Goal: Task Accomplishment & Management: Manage account settings

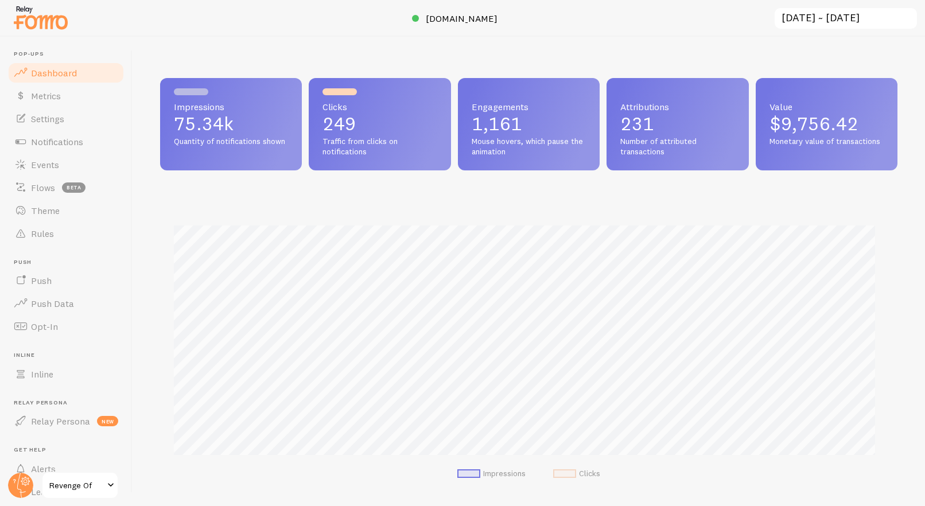
scroll to position [60, 0]
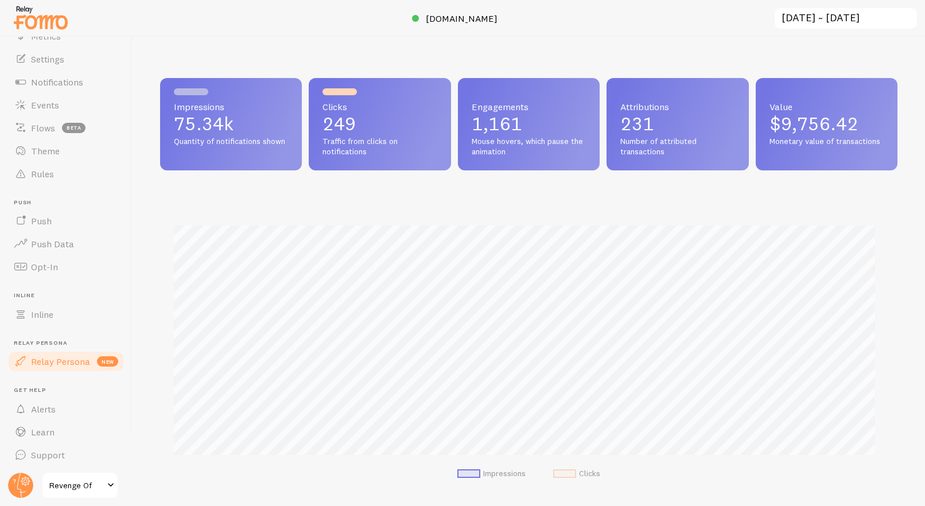
click at [81, 362] on span "Relay Persona" at bounding box center [60, 361] width 59 height 11
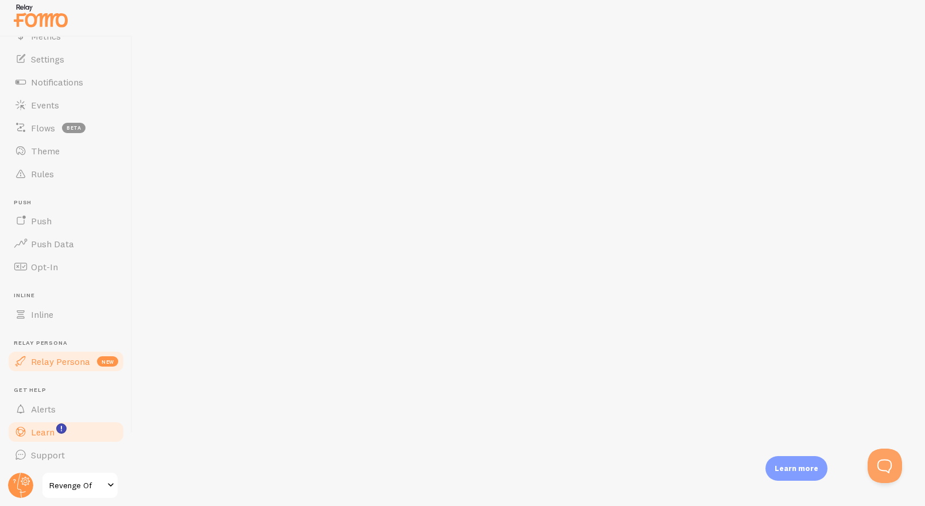
click at [83, 431] on link "Learn" at bounding box center [66, 432] width 118 height 23
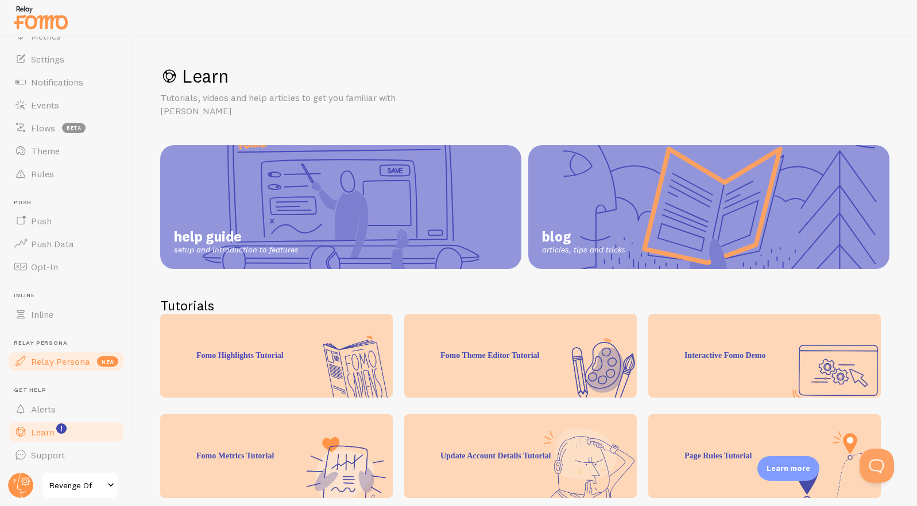
click at [82, 364] on link "Relay Persona new" at bounding box center [66, 361] width 118 height 23
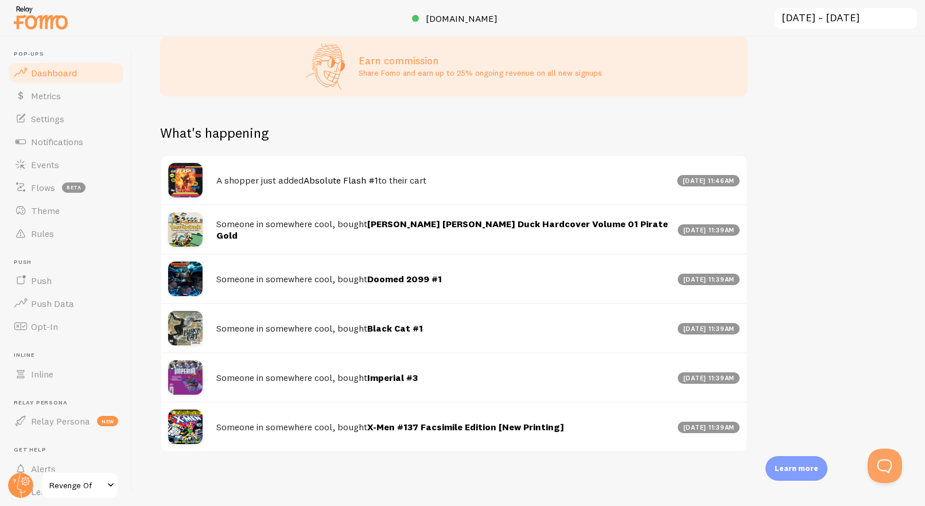
scroll to position [276, 0]
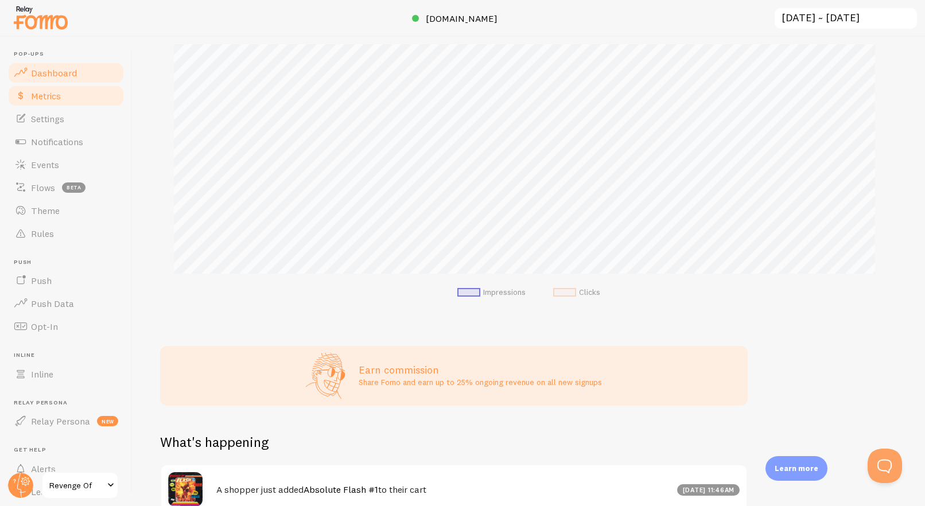
click at [84, 99] on link "Metrics" at bounding box center [66, 95] width 118 height 23
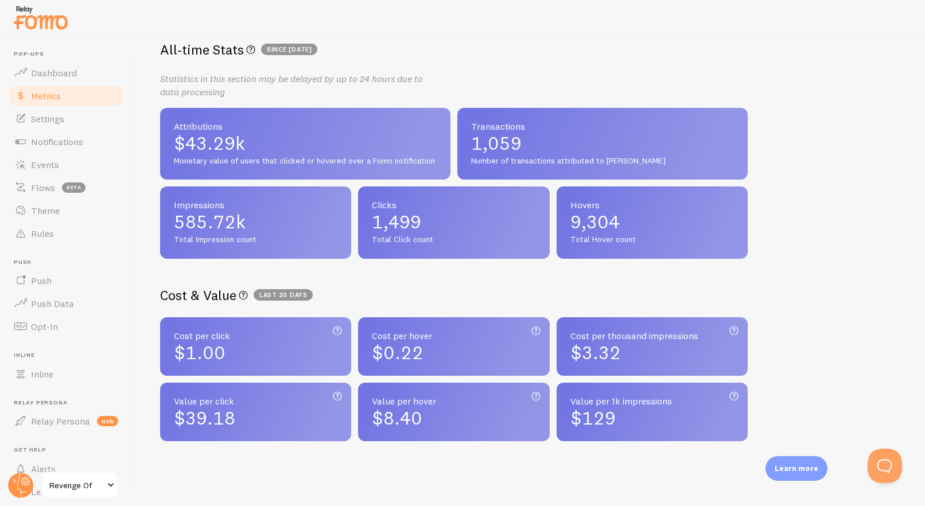
scroll to position [231, 0]
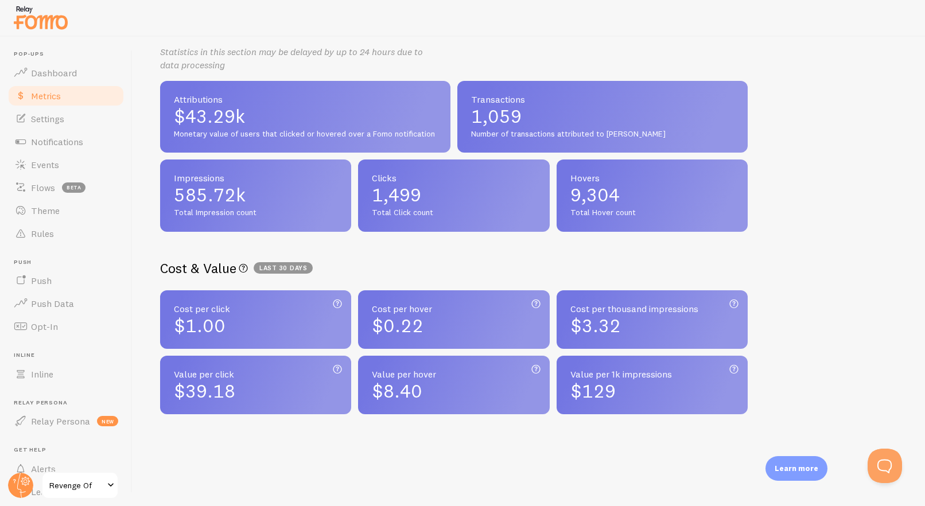
click at [270, 317] on div "$1.00" at bounding box center [256, 326] width 164 height 18
click at [446, 317] on div "$0.22" at bounding box center [454, 326] width 164 height 18
click at [43, 119] on span "Settings" at bounding box center [47, 118] width 33 height 11
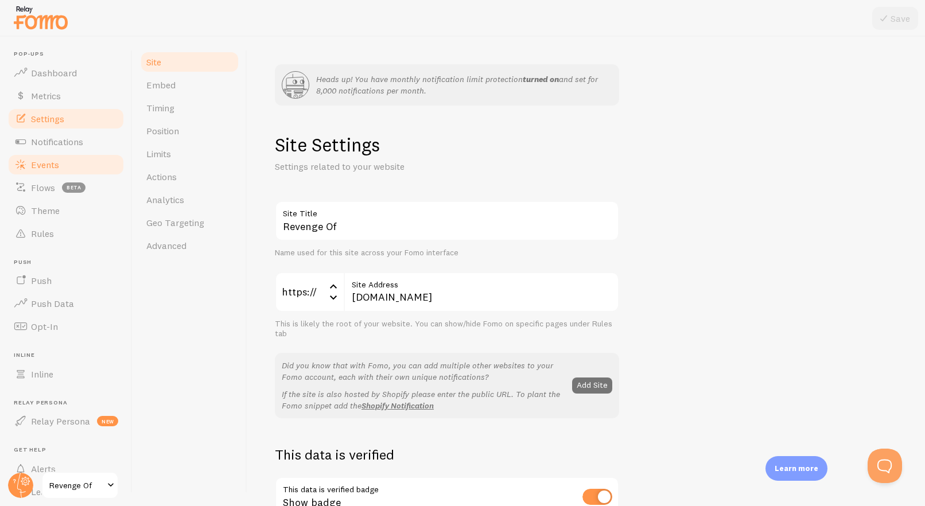
click at [47, 165] on span "Events" at bounding box center [45, 164] width 28 height 11
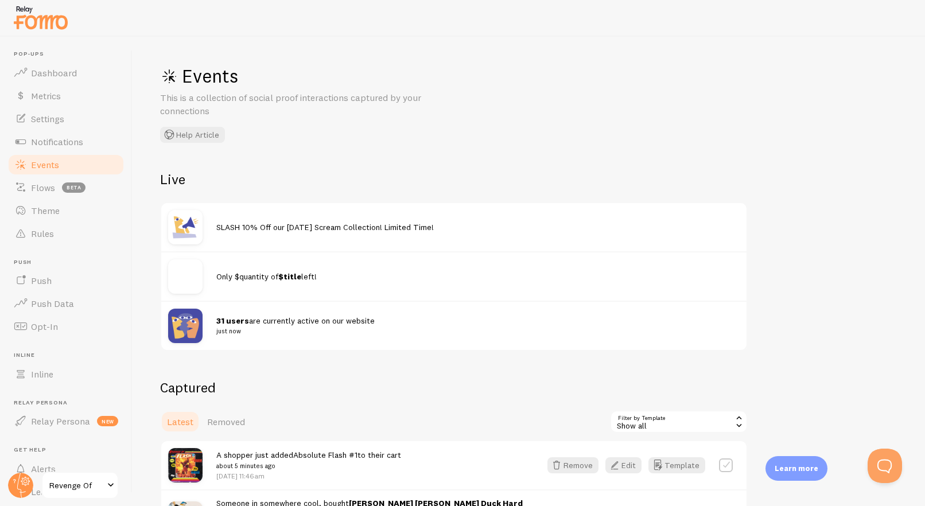
click at [327, 226] on span "SLASH 10% Off our [DATE] Scream Collection! Limited Time!" at bounding box center [325, 227] width 218 height 10
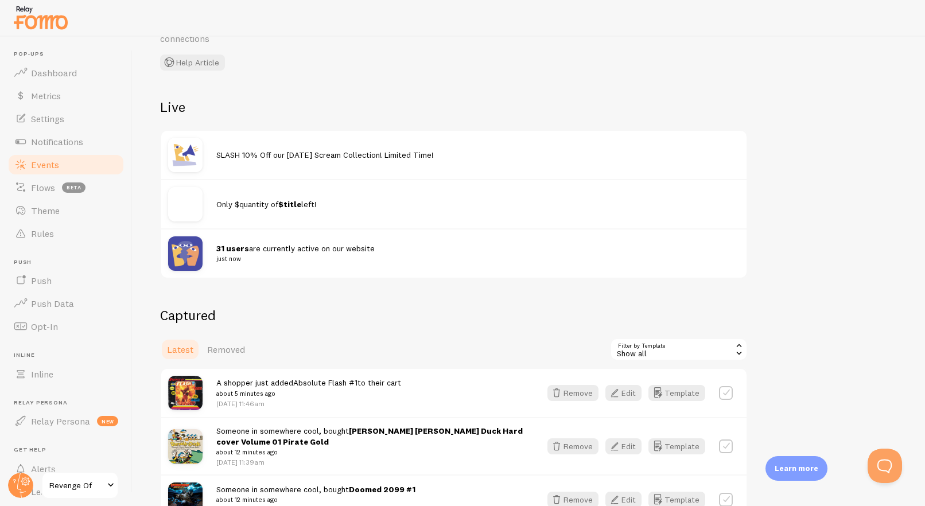
scroll to position [112, 0]
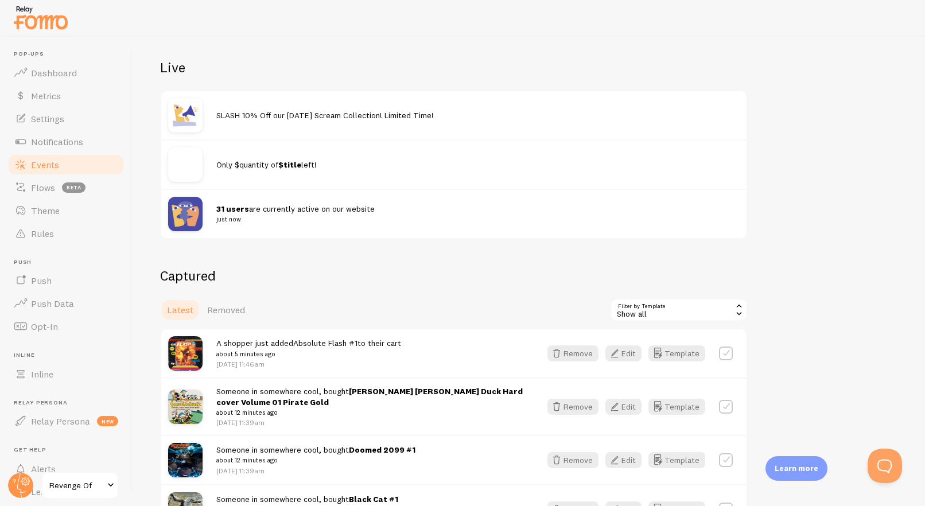
click at [189, 118] on img at bounding box center [185, 115] width 34 height 34
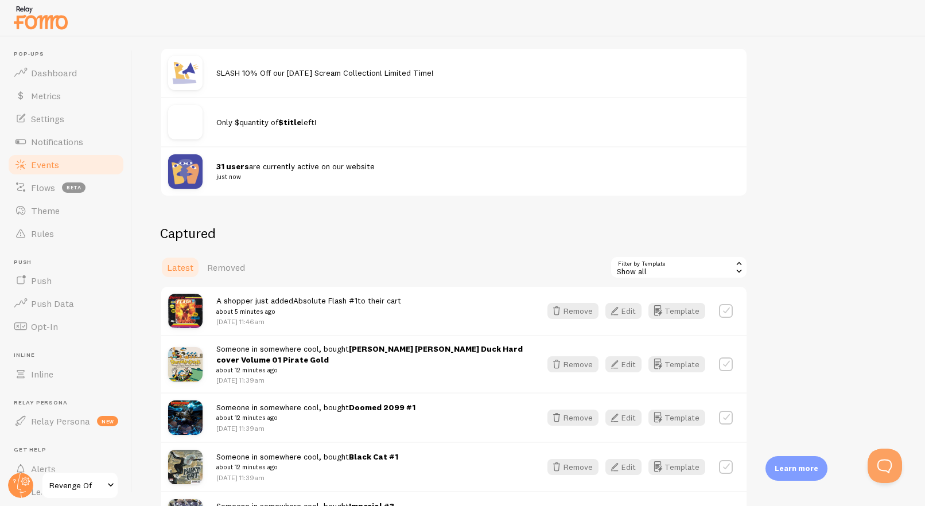
scroll to position [21, 0]
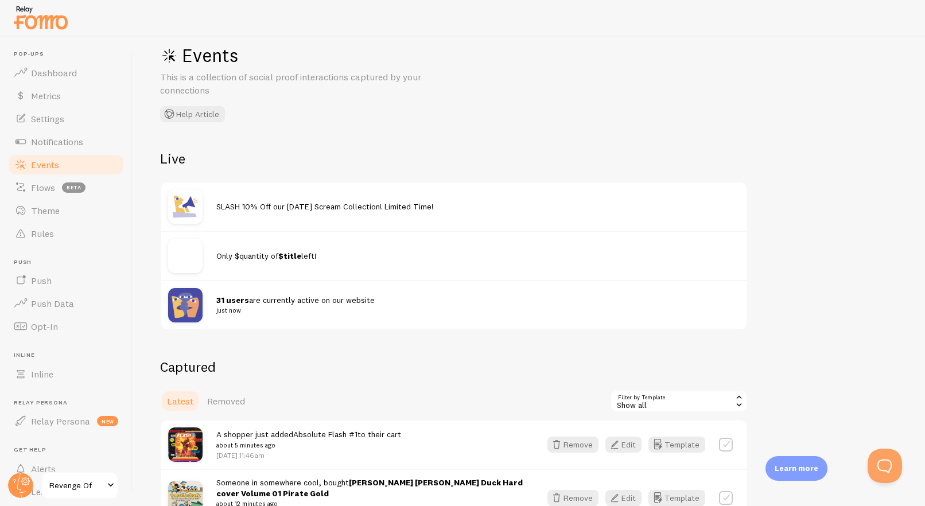
click at [279, 201] on span "SLASH 10% Off our [DATE] Scream Collection! Limited Time!" at bounding box center [325, 206] width 218 height 10
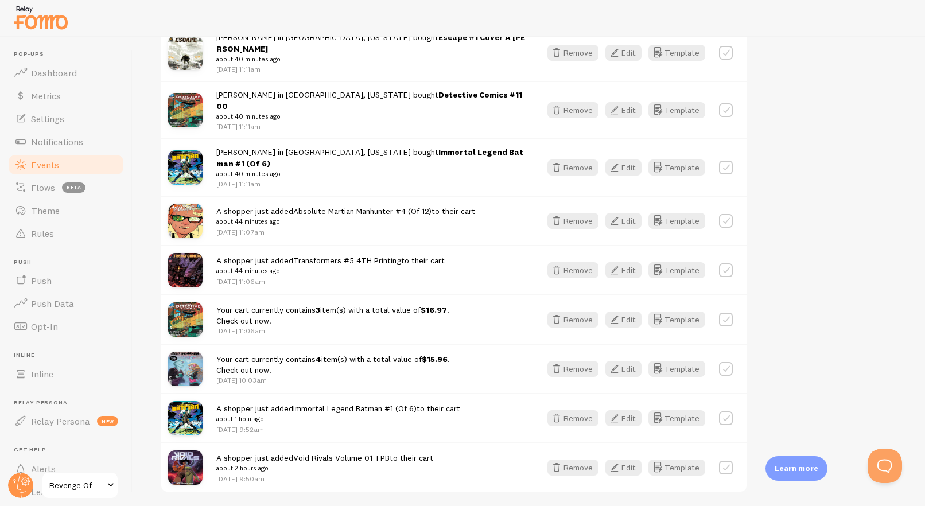
scroll to position [1513, 0]
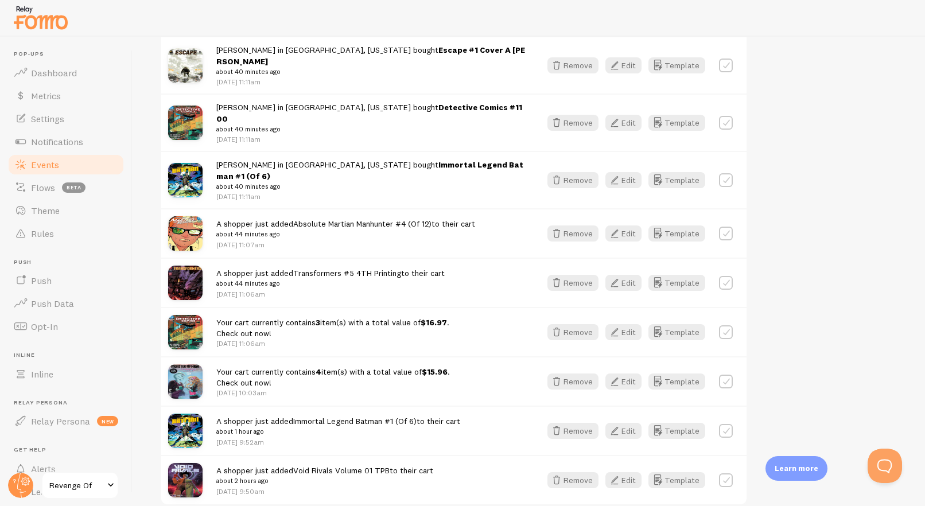
click at [51, 164] on span "Events" at bounding box center [45, 164] width 28 height 11
click at [56, 145] on span "Notifications" at bounding box center [57, 141] width 52 height 11
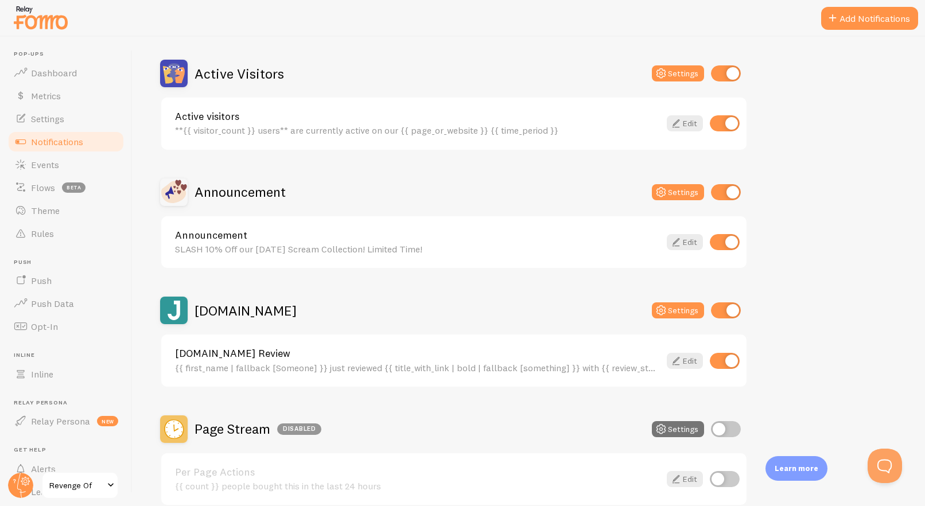
scroll to position [214, 0]
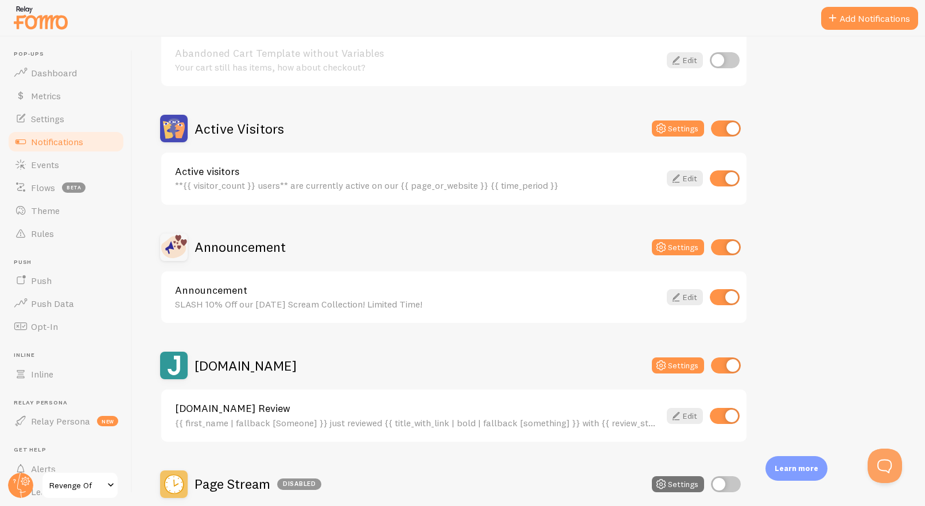
click at [724, 293] on input "checkbox" at bounding box center [725, 297] width 30 height 16
checkbox input "false"
click at [679, 296] on icon at bounding box center [676, 297] width 14 height 14
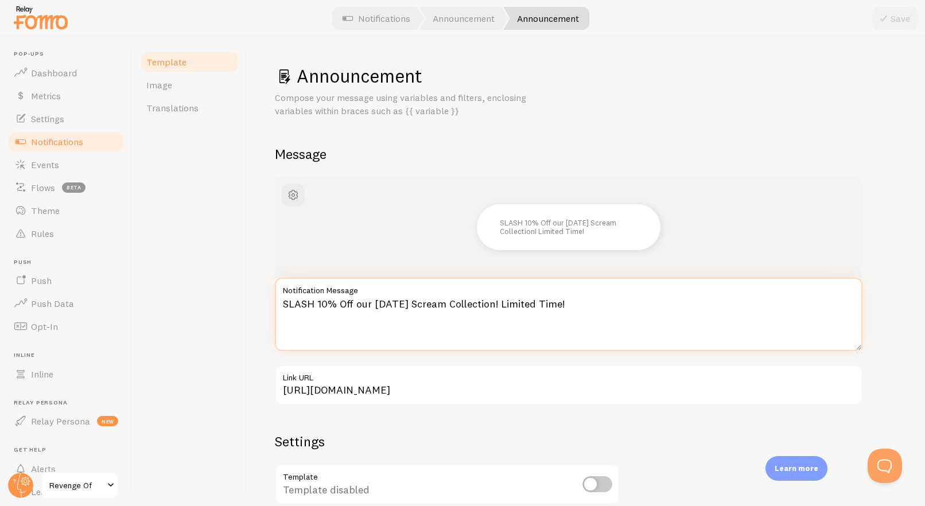
drag, startPoint x: 593, startPoint y: 304, endPoint x: 284, endPoint y: 301, distance: 308.8
click at [284, 301] on textarea "SLASH 10% Off our [DATE] Scream Collection! Limited Time!" at bounding box center [569, 314] width 588 height 73
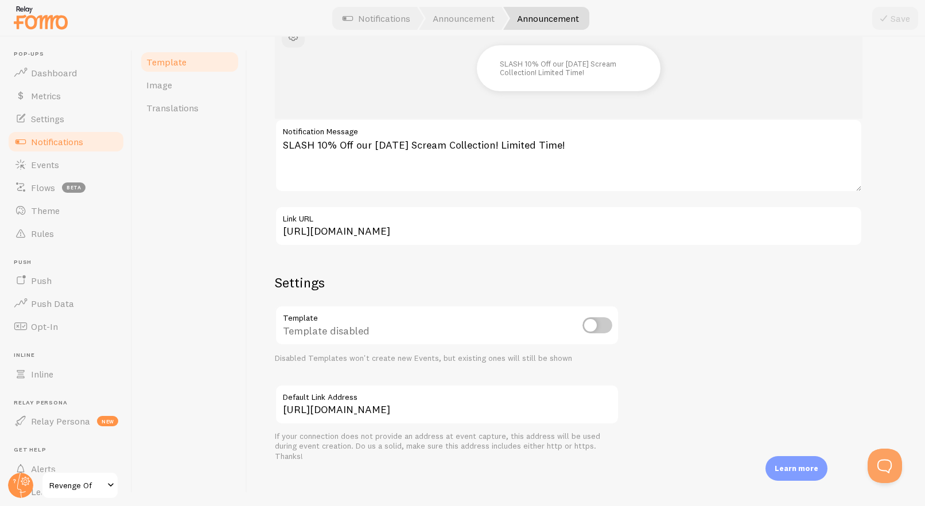
click at [379, 319] on div "Template disabled" at bounding box center [447, 326] width 344 height 42
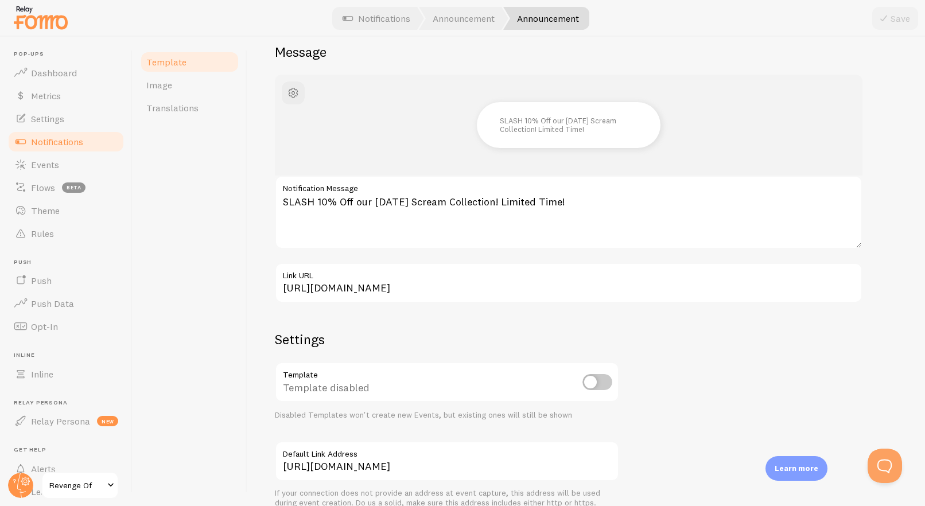
scroll to position [0, 0]
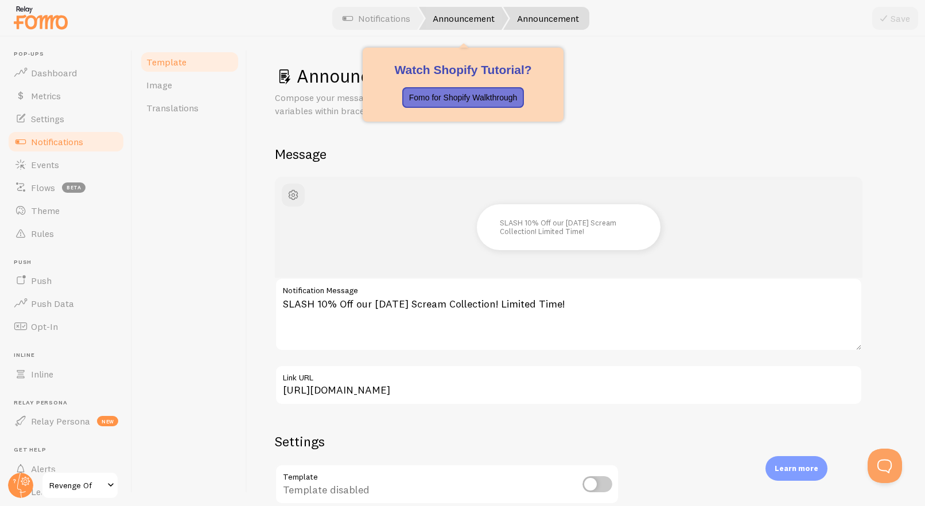
click at [486, 26] on link "Announcement" at bounding box center [464, 18] width 90 height 23
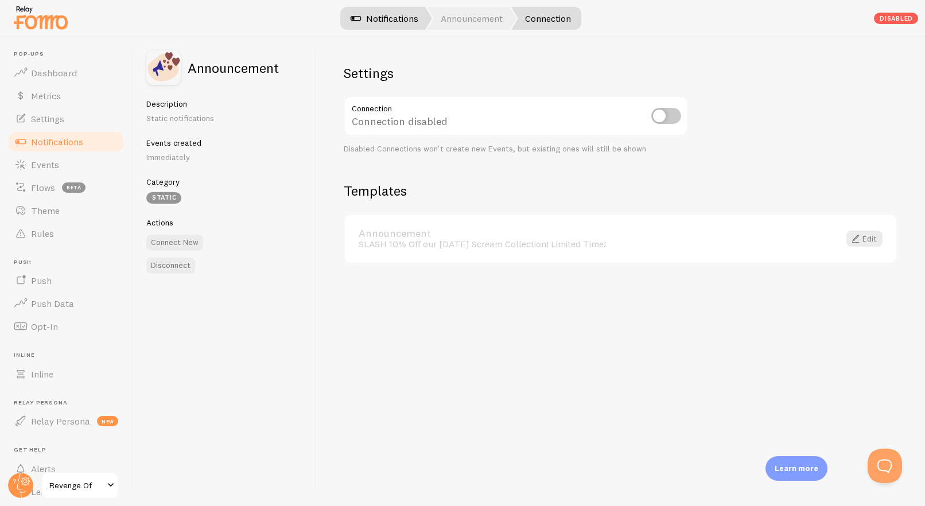
click at [366, 23] on link "Notifications" at bounding box center [384, 18] width 95 height 23
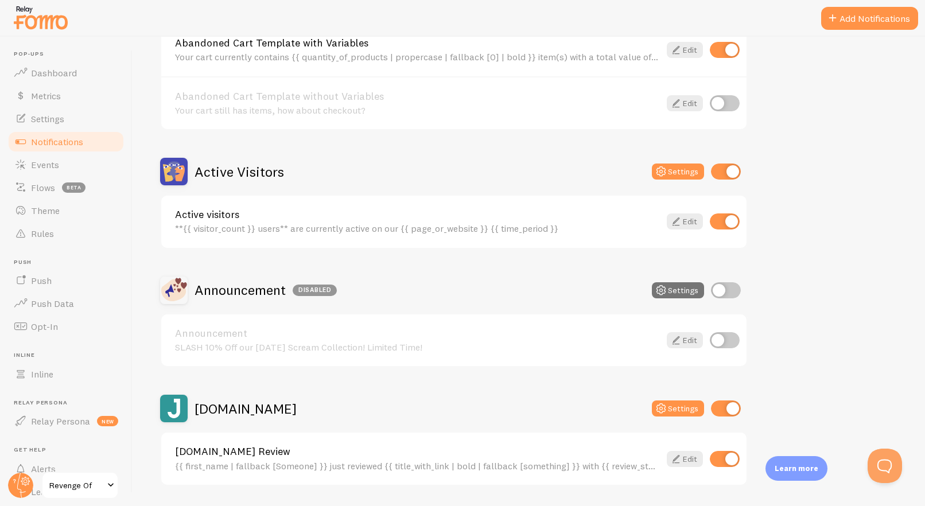
scroll to position [173, 0]
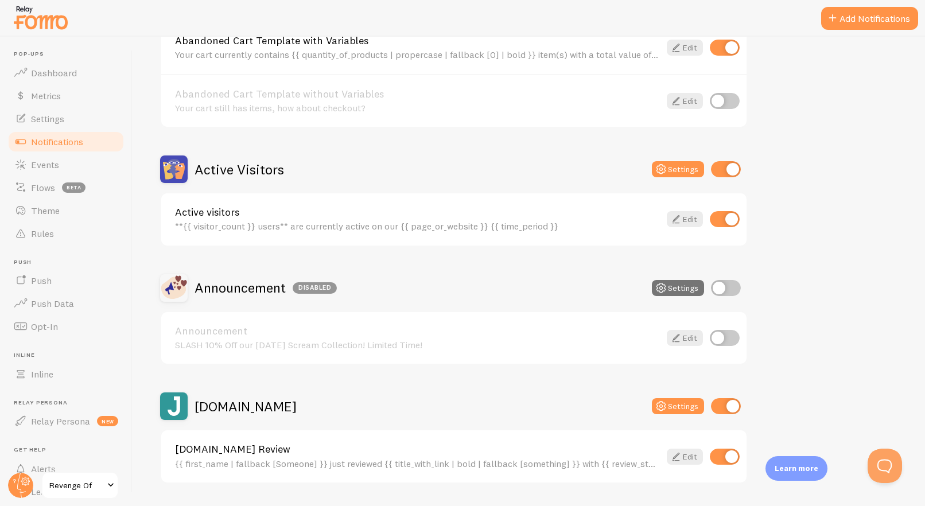
click at [718, 289] on input "checkbox" at bounding box center [726, 288] width 30 height 16
checkbox input "true"
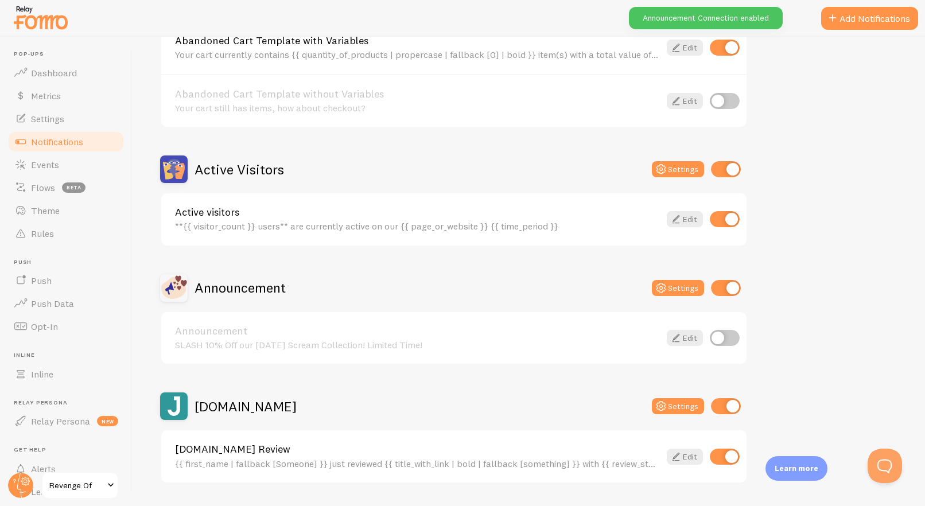
scroll to position [239, 0]
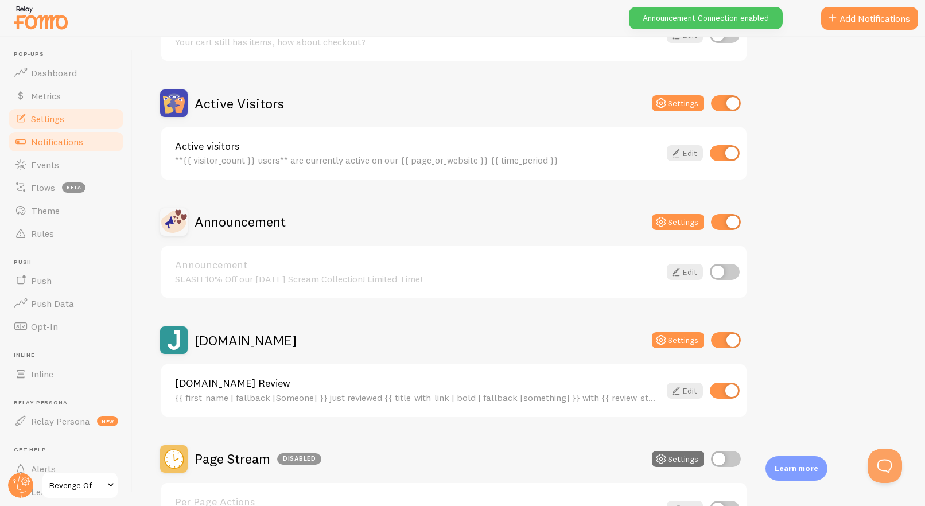
click at [76, 125] on link "Settings" at bounding box center [66, 118] width 118 height 23
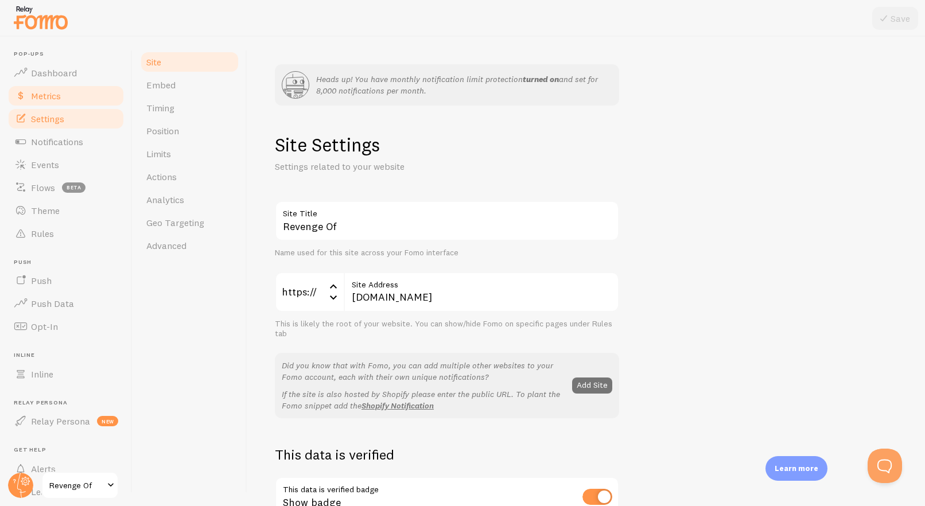
click at [75, 106] on link "Metrics" at bounding box center [66, 95] width 118 height 23
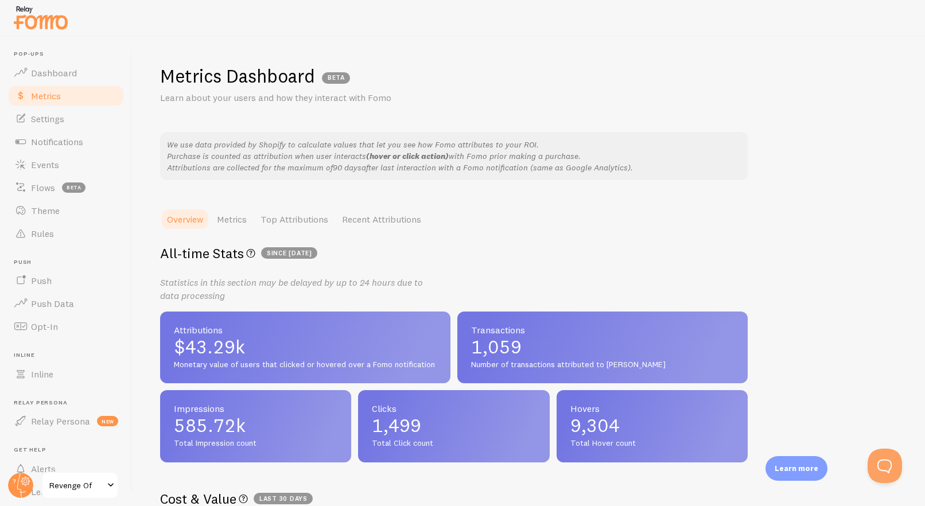
click at [71, 84] on link "Metrics" at bounding box center [66, 95] width 118 height 23
click at [71, 77] on span "Dashboard" at bounding box center [54, 72] width 46 height 11
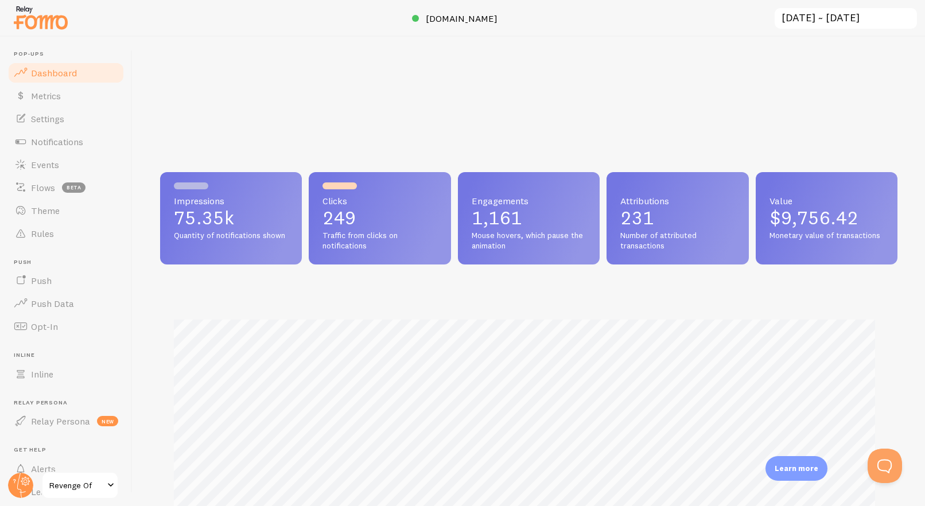
scroll to position [301, 729]
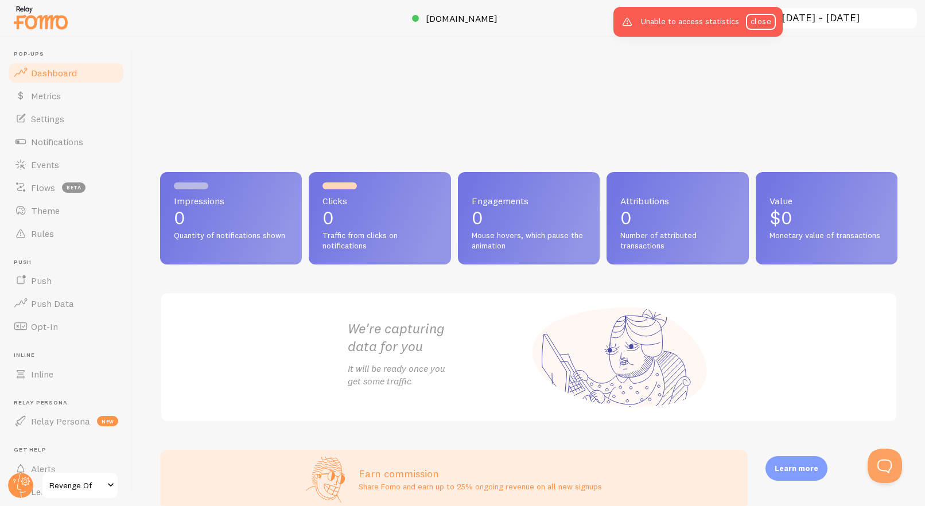
click at [696, 21] on div "Unable to access statistics close" at bounding box center [698, 22] width 169 height 30
click at [761, 24] on link "close" at bounding box center [761, 22] width 30 height 16
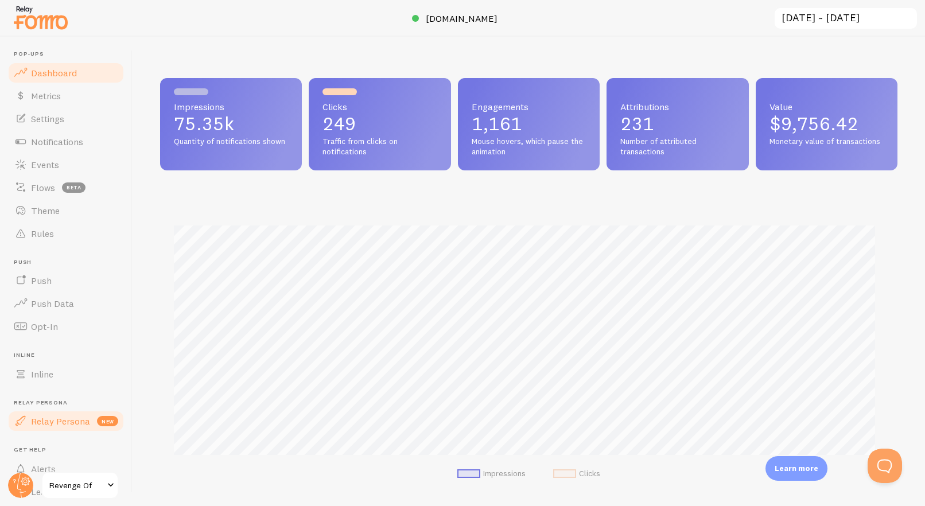
click at [53, 416] on span "Relay Persona" at bounding box center [60, 421] width 59 height 11
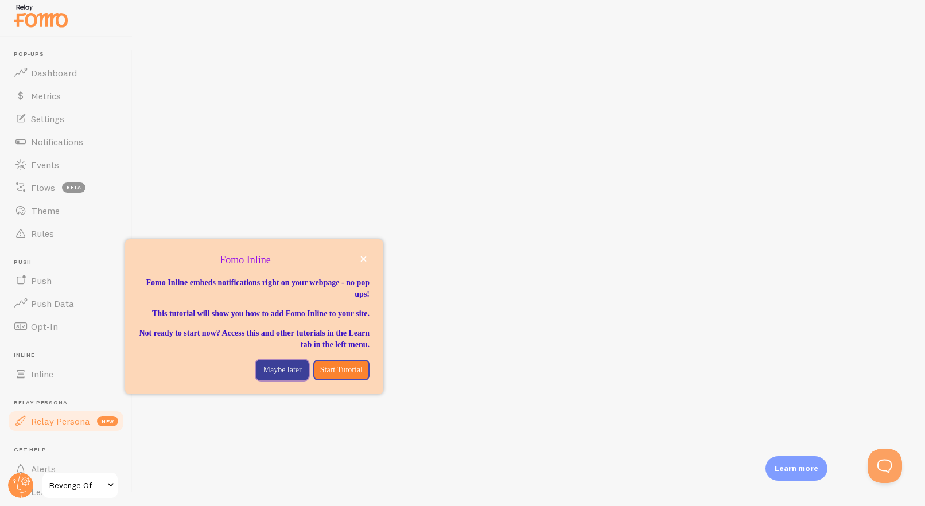
click at [274, 376] on p "Maybe later" at bounding box center [282, 370] width 38 height 11
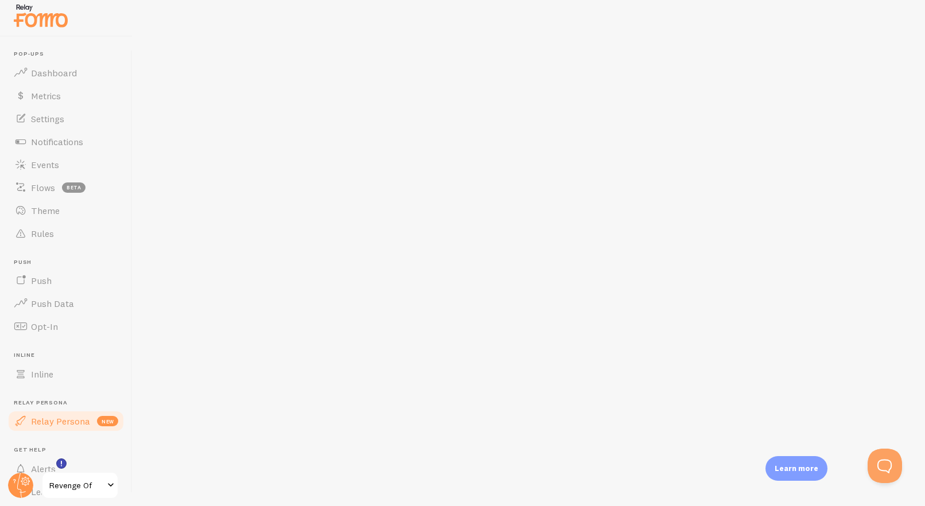
scroll to position [60, 0]
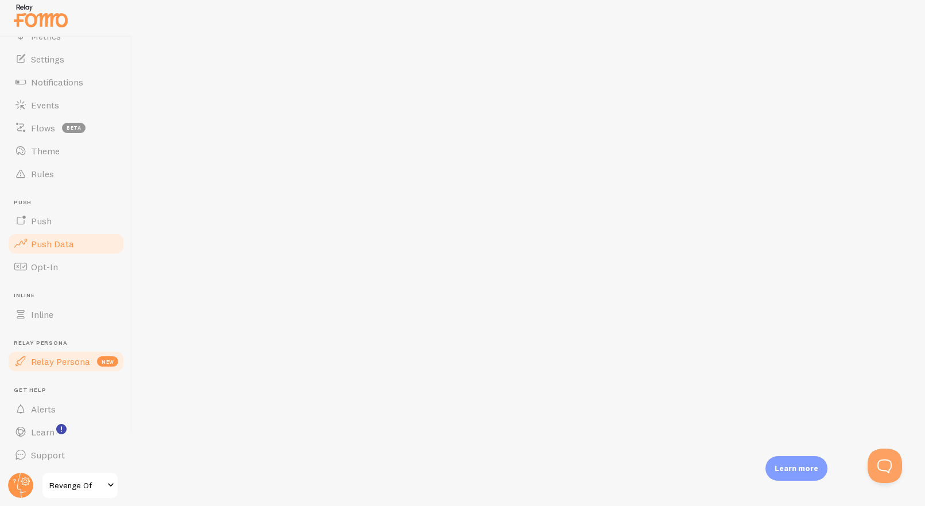
click at [67, 243] on span "Push Data" at bounding box center [52, 243] width 43 height 11
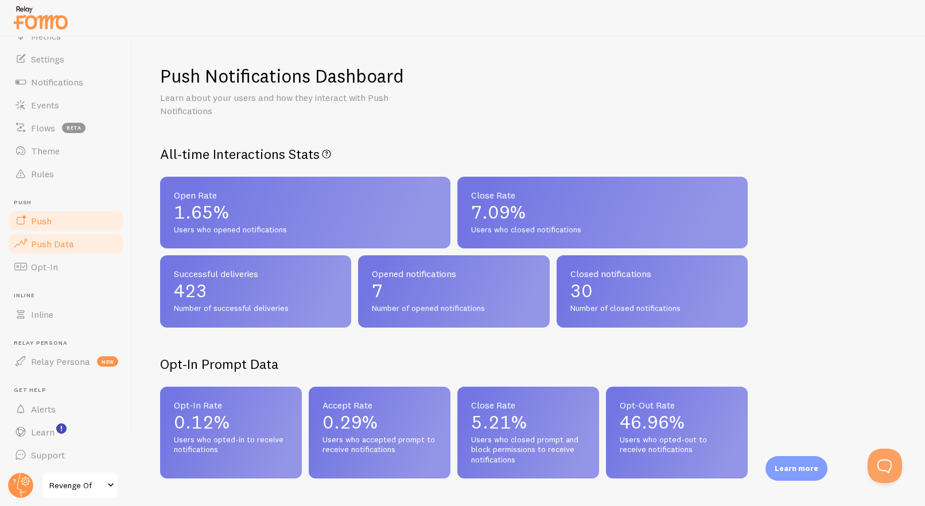
click at [88, 228] on link "Push" at bounding box center [66, 221] width 118 height 23
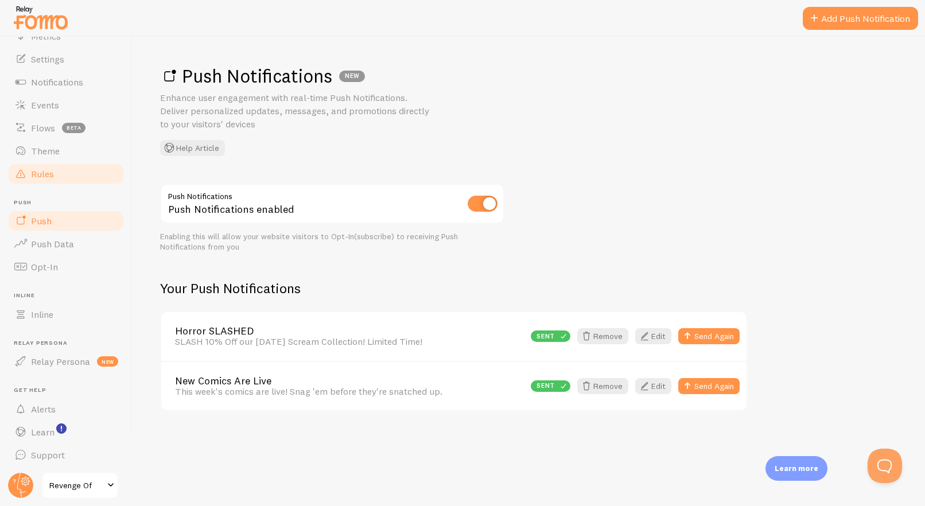
click at [67, 177] on link "Rules" at bounding box center [66, 173] width 118 height 23
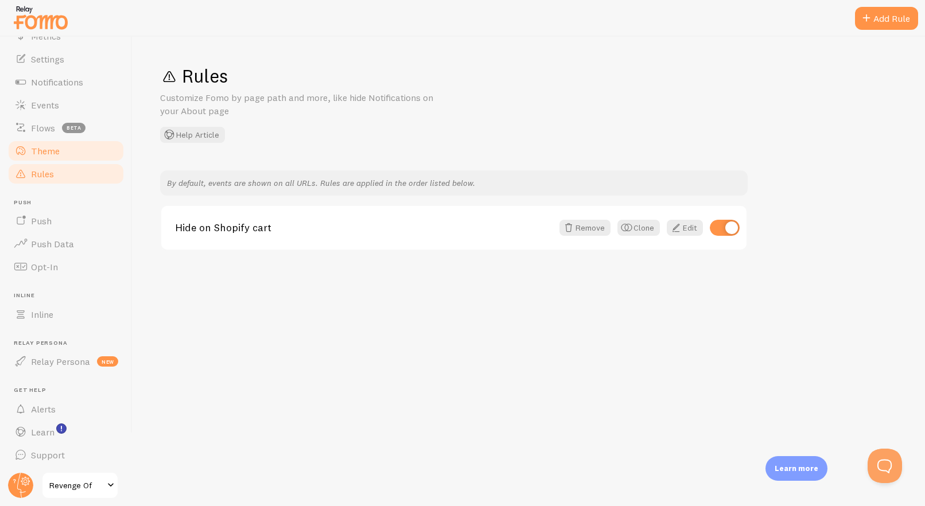
click at [50, 150] on span "Theme" at bounding box center [45, 150] width 29 height 11
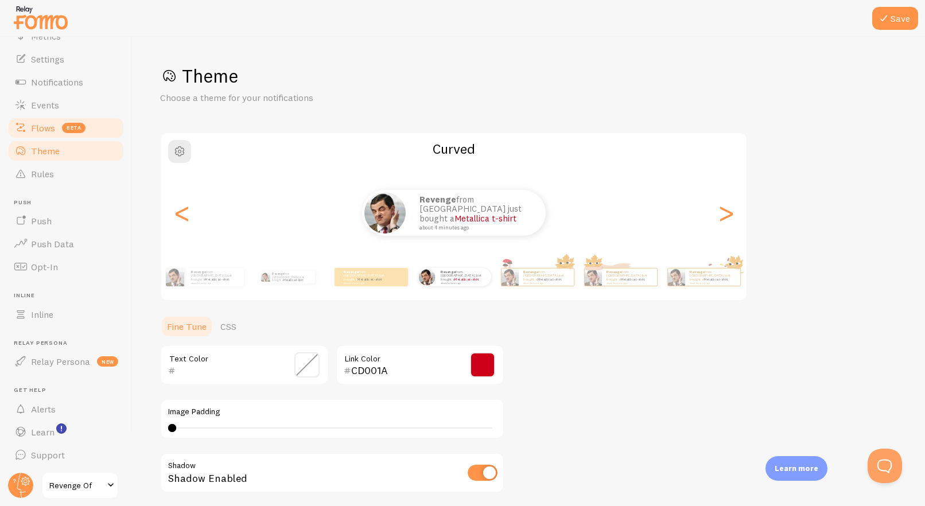
click at [41, 126] on span "Flows" at bounding box center [43, 127] width 24 height 11
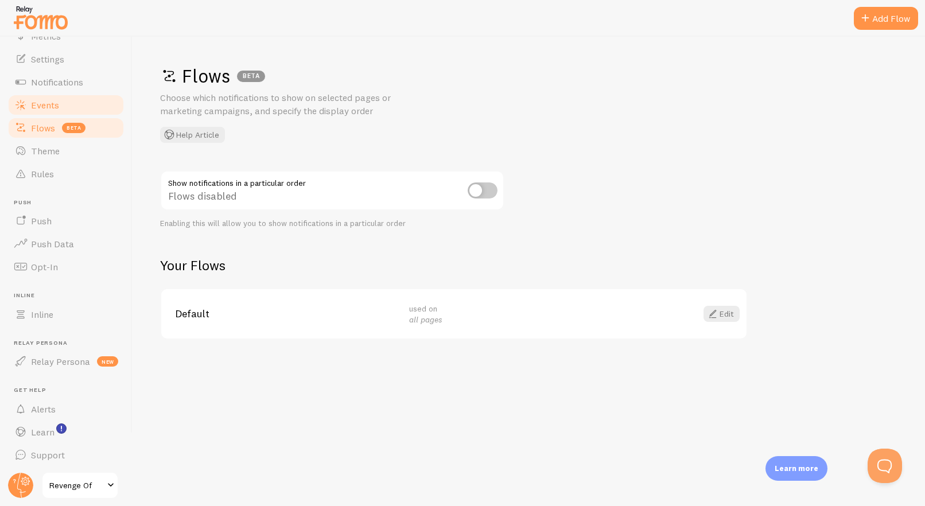
click at [36, 102] on span "Events" at bounding box center [45, 104] width 28 height 11
